Goal: Information Seeking & Learning: Check status

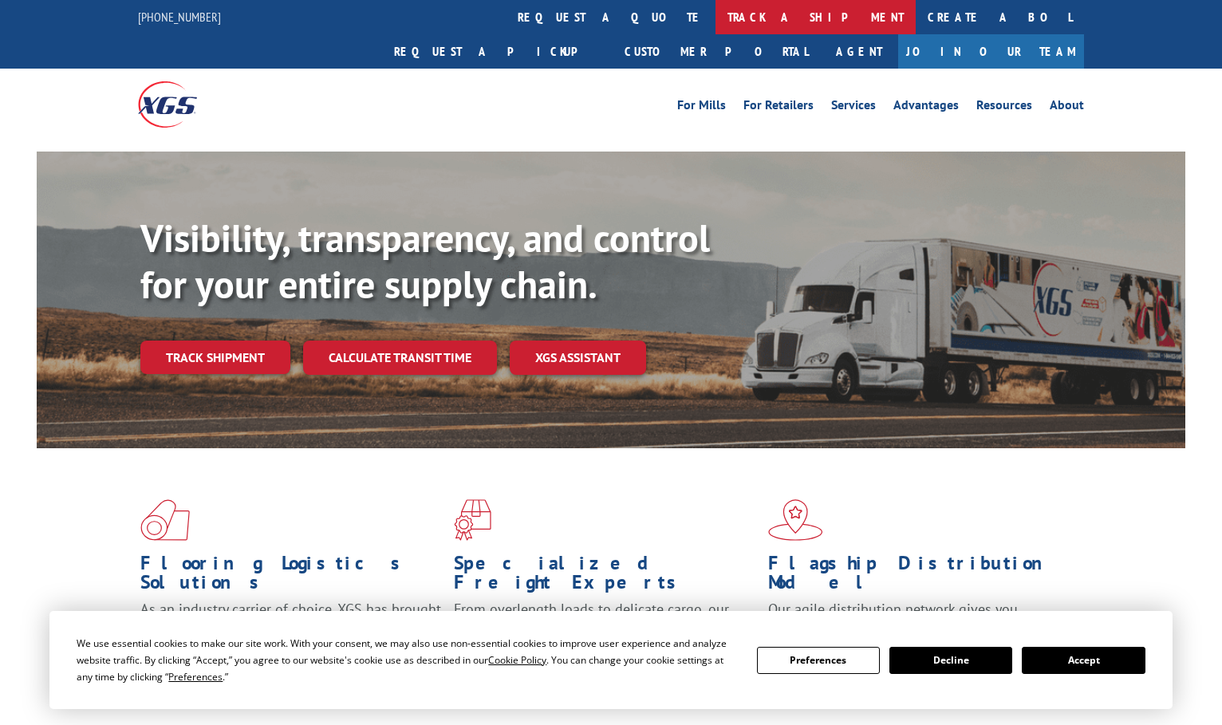
drag, startPoint x: 0, startPoint y: 0, endPoint x: 582, endPoint y: 27, distance: 582.3
click at [716, 27] on link "track a shipment" at bounding box center [816, 17] width 200 height 34
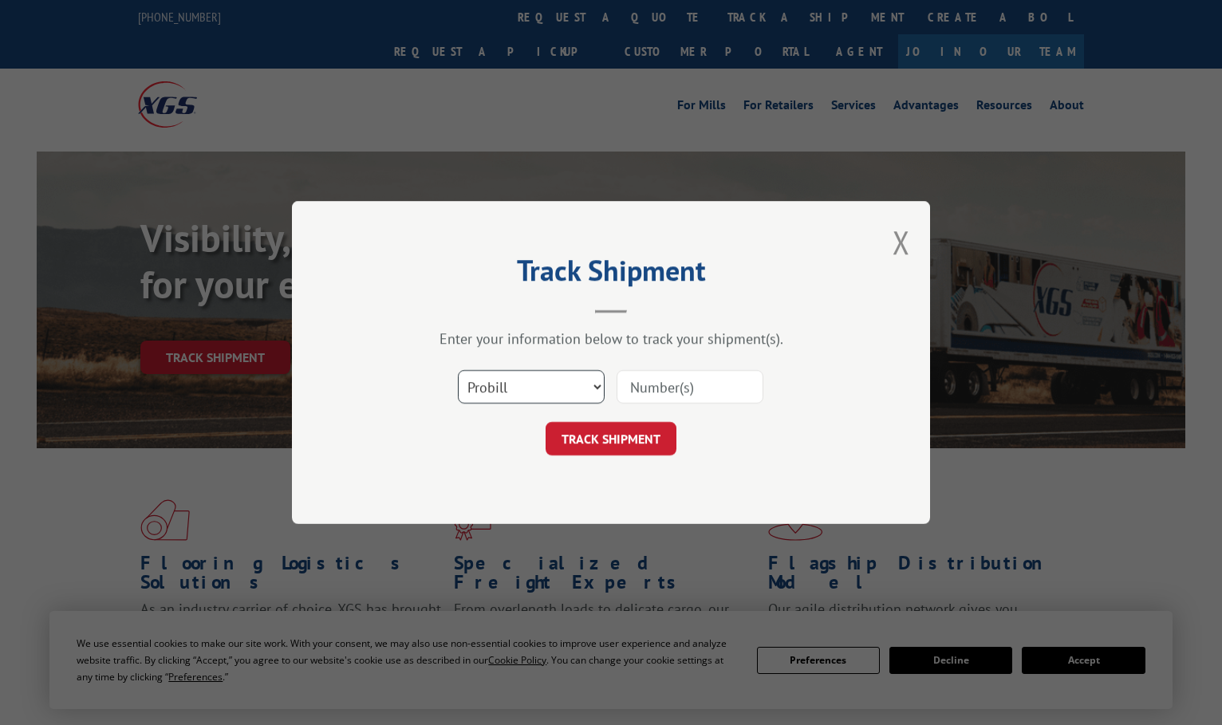
click at [507, 373] on select "Select category... Probill BOL PO" at bounding box center [531, 387] width 147 height 34
select select "bol"
click at [458, 370] on select "Select category... Probill BOL PO" at bounding box center [531, 387] width 147 height 34
click at [726, 391] on input at bounding box center [690, 387] width 147 height 34
type input "2875798"
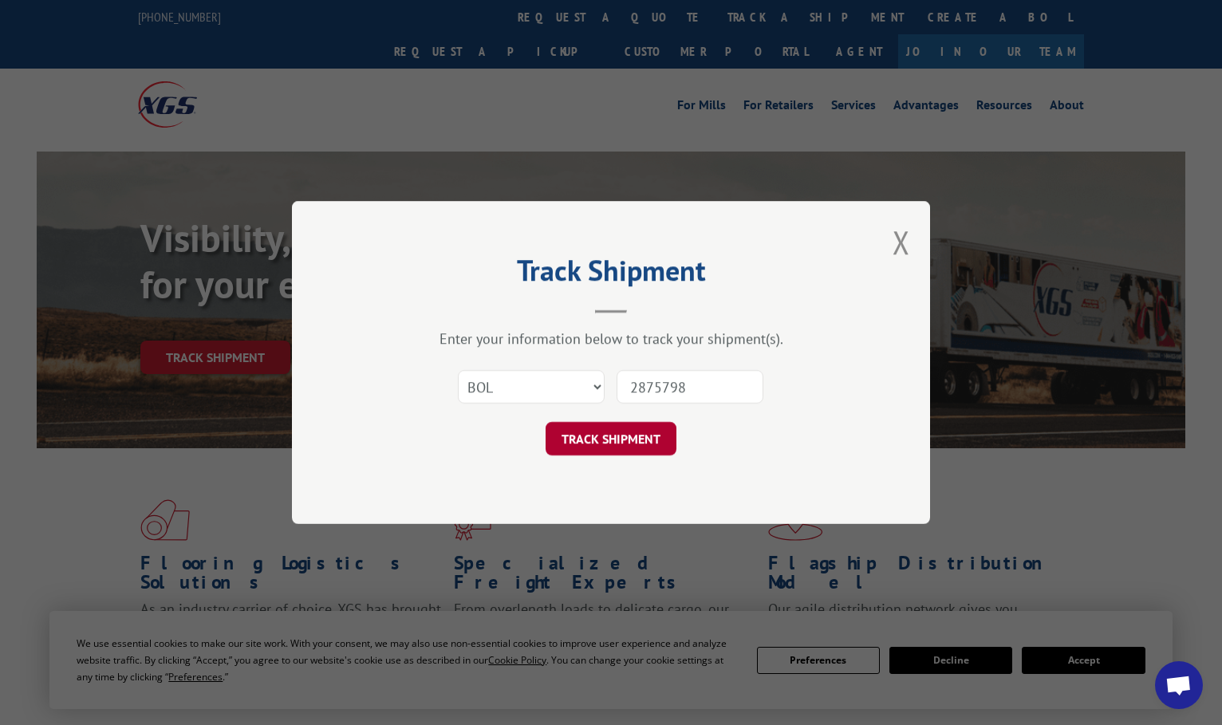
click at [641, 427] on button "TRACK SHIPMENT" at bounding box center [611, 439] width 131 height 34
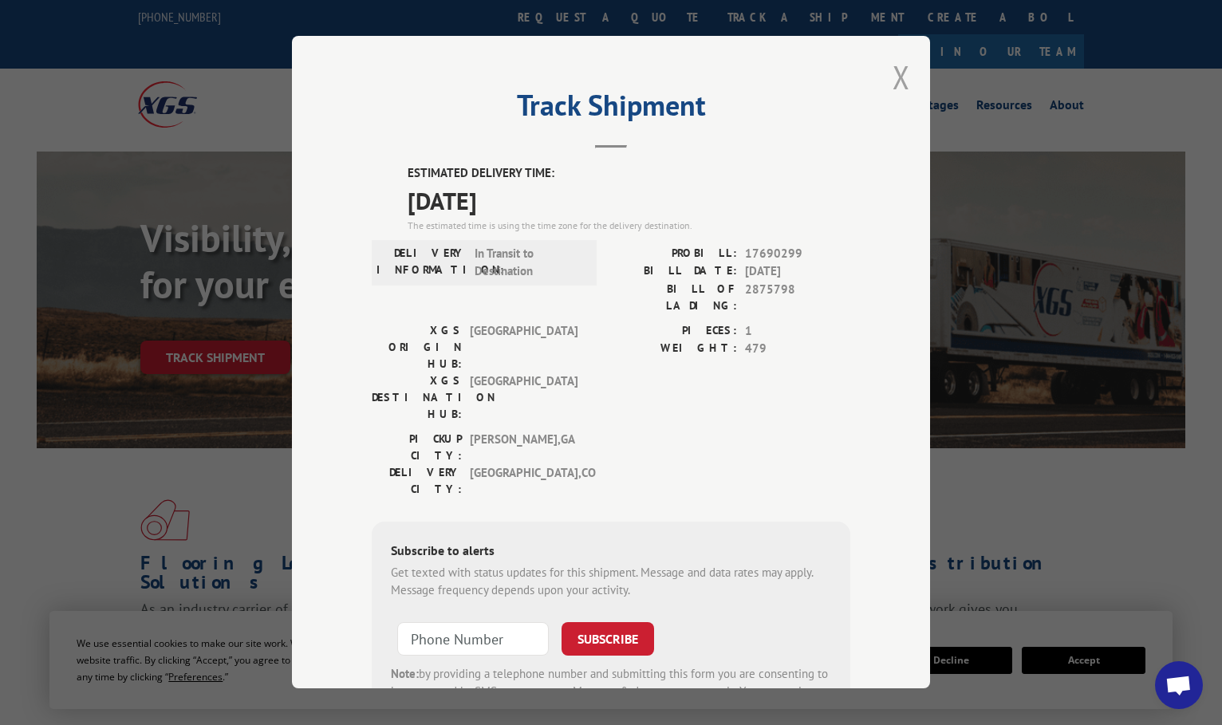
click at [901, 80] on button "Close modal" at bounding box center [902, 77] width 18 height 42
